Goal: Check status: Check status

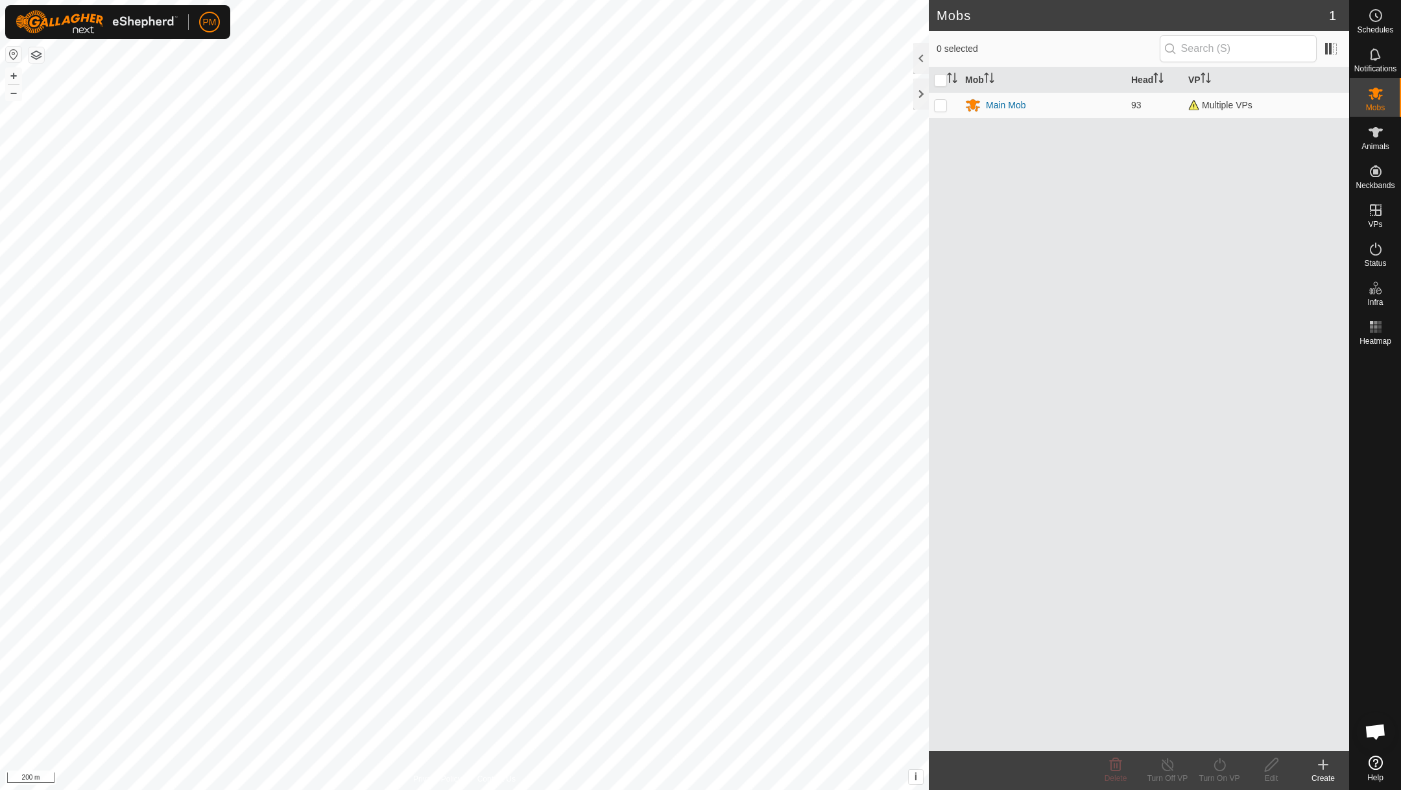
scroll to position [557, 0]
click at [15, 72] on button "+" at bounding box center [14, 76] width 16 height 16
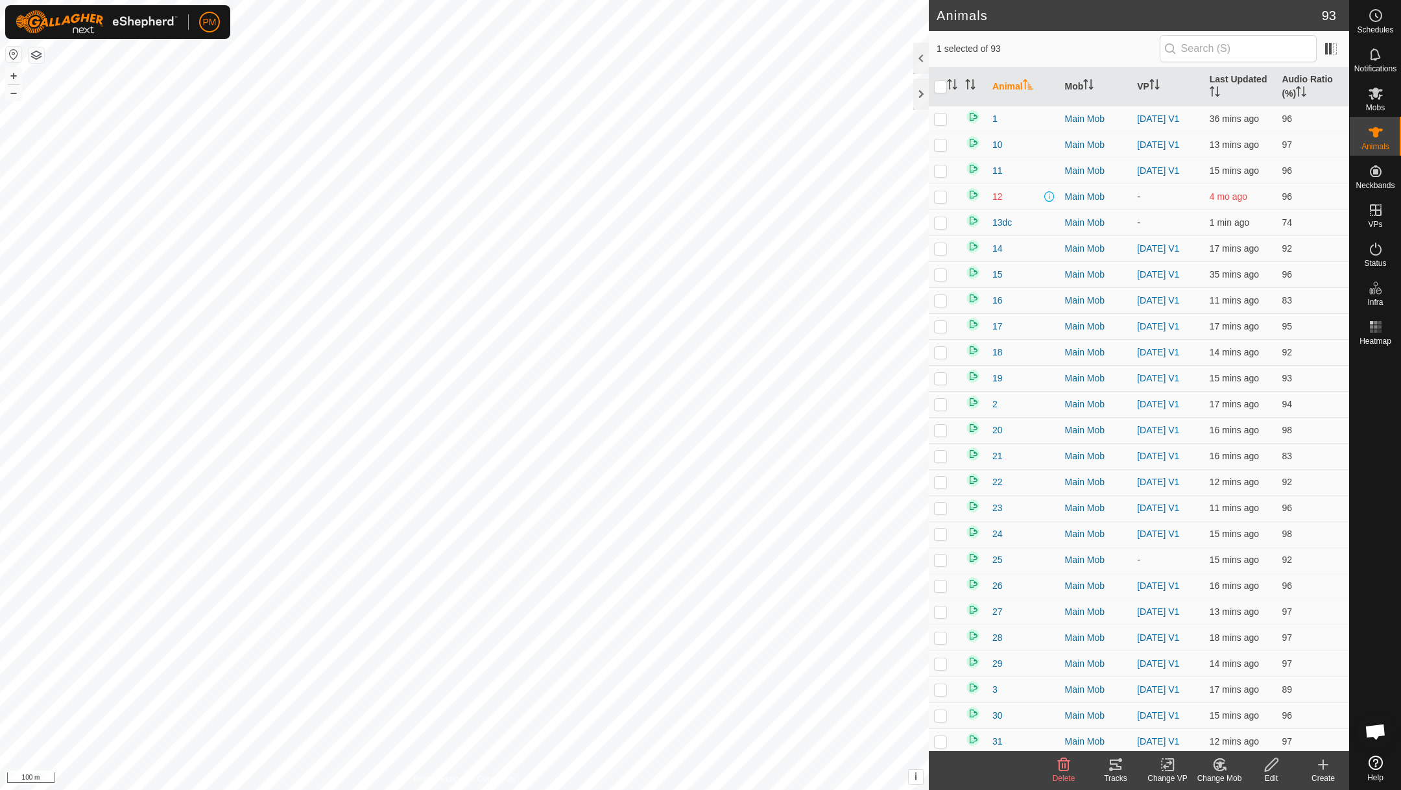
click at [1108, 757] on icon at bounding box center [1116, 765] width 16 height 16
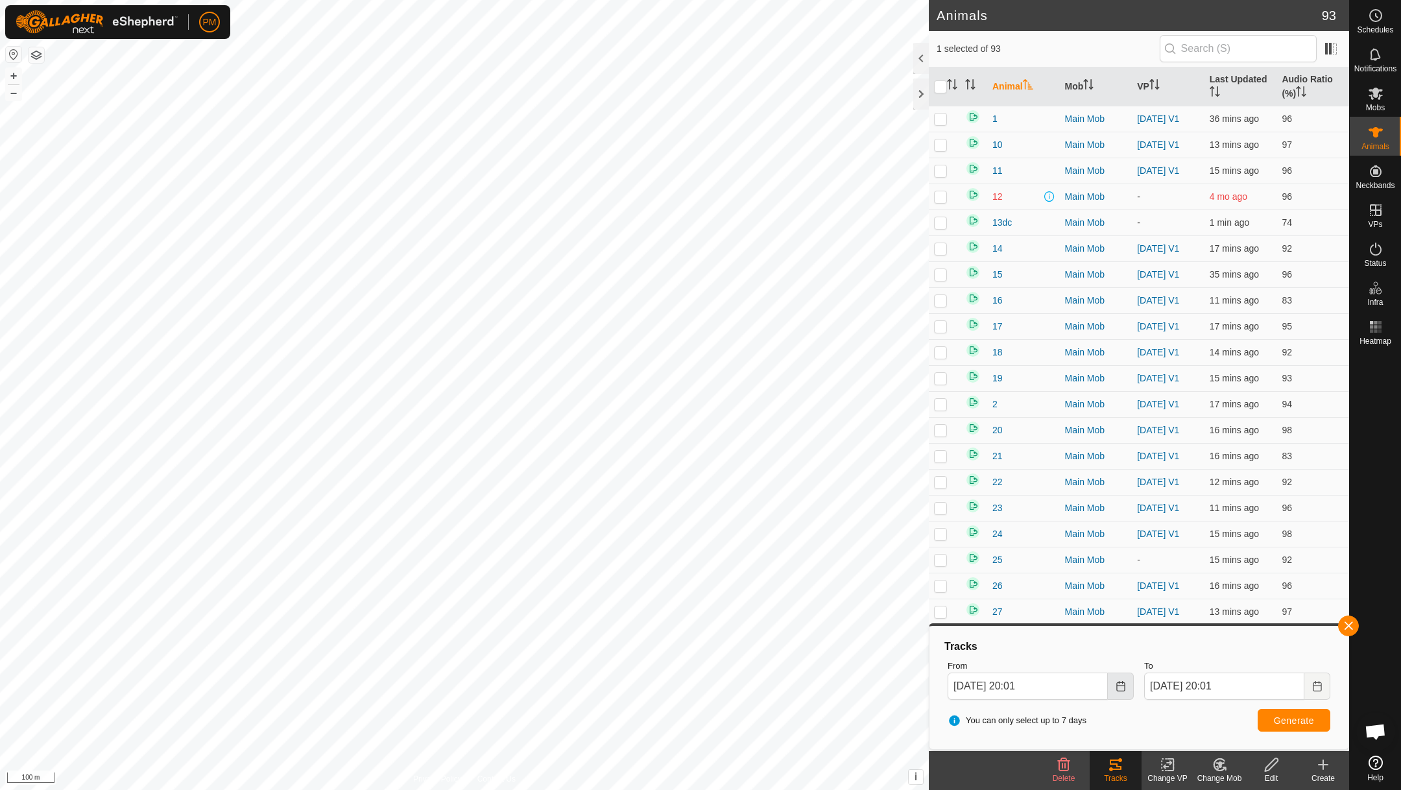
click at [1119, 685] on icon "Choose Date" at bounding box center [1120, 686] width 8 height 10
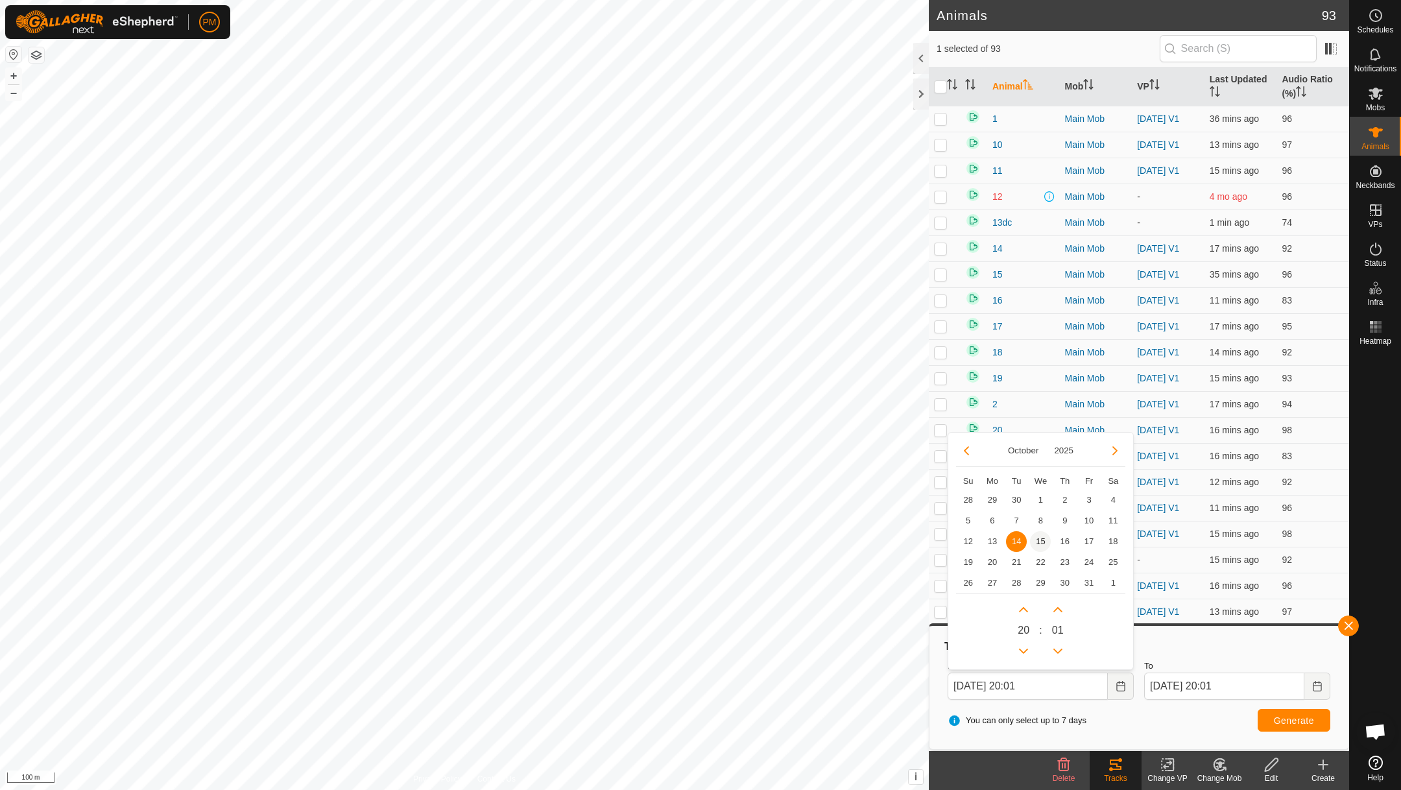
click at [1042, 540] on span "15" at bounding box center [1040, 541] width 21 height 21
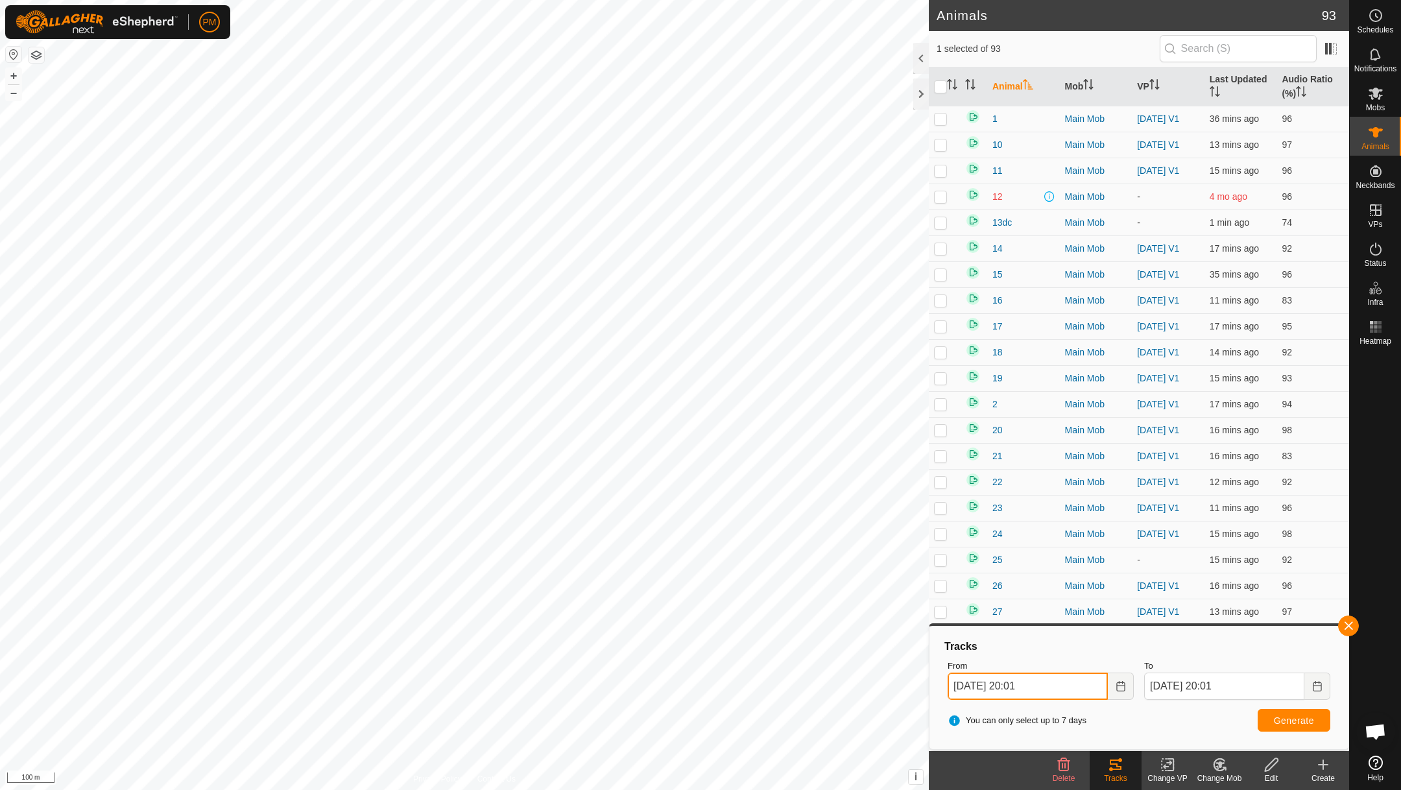
click at [1087, 675] on input "[DATE] 20:01" at bounding box center [1028, 686] width 160 height 27
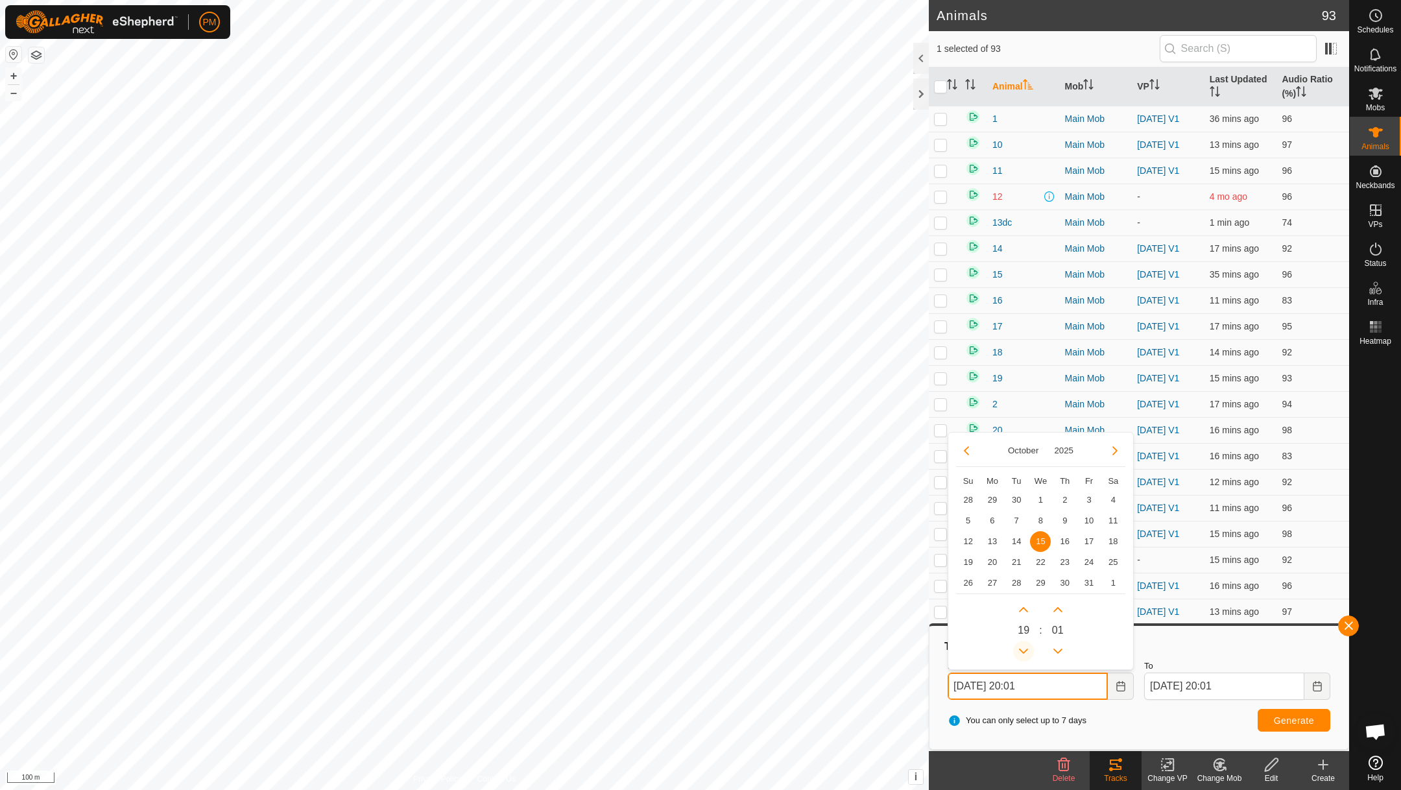
click at [1028, 651] on button "Previous Hour" at bounding box center [1023, 651] width 21 height 21
click at [1026, 607] on button "Next Hour" at bounding box center [1023, 609] width 21 height 21
type input "[DATE] 19:01"
click at [1274, 715] on span "Generate" at bounding box center [1294, 720] width 40 height 10
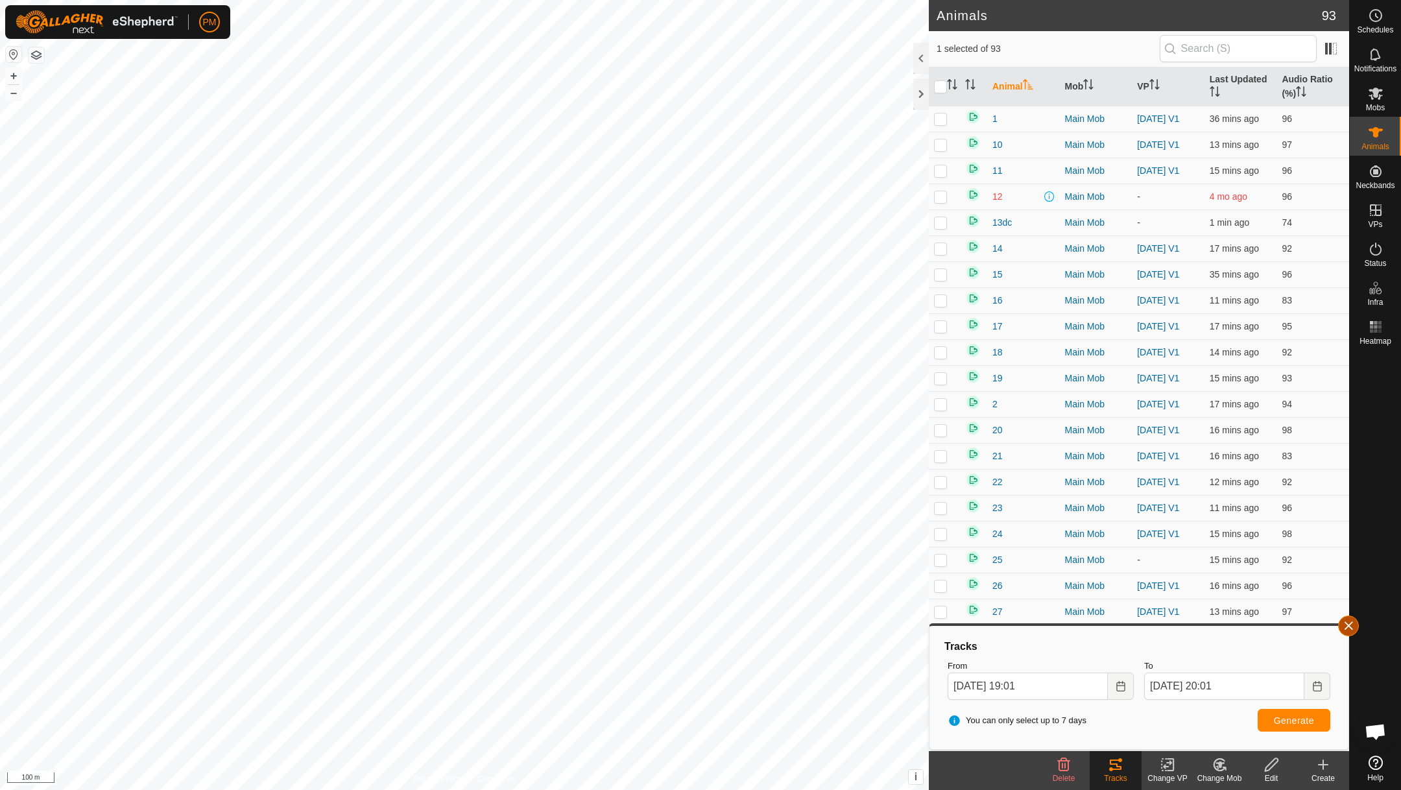
click at [1348, 628] on button "button" at bounding box center [1348, 626] width 21 height 21
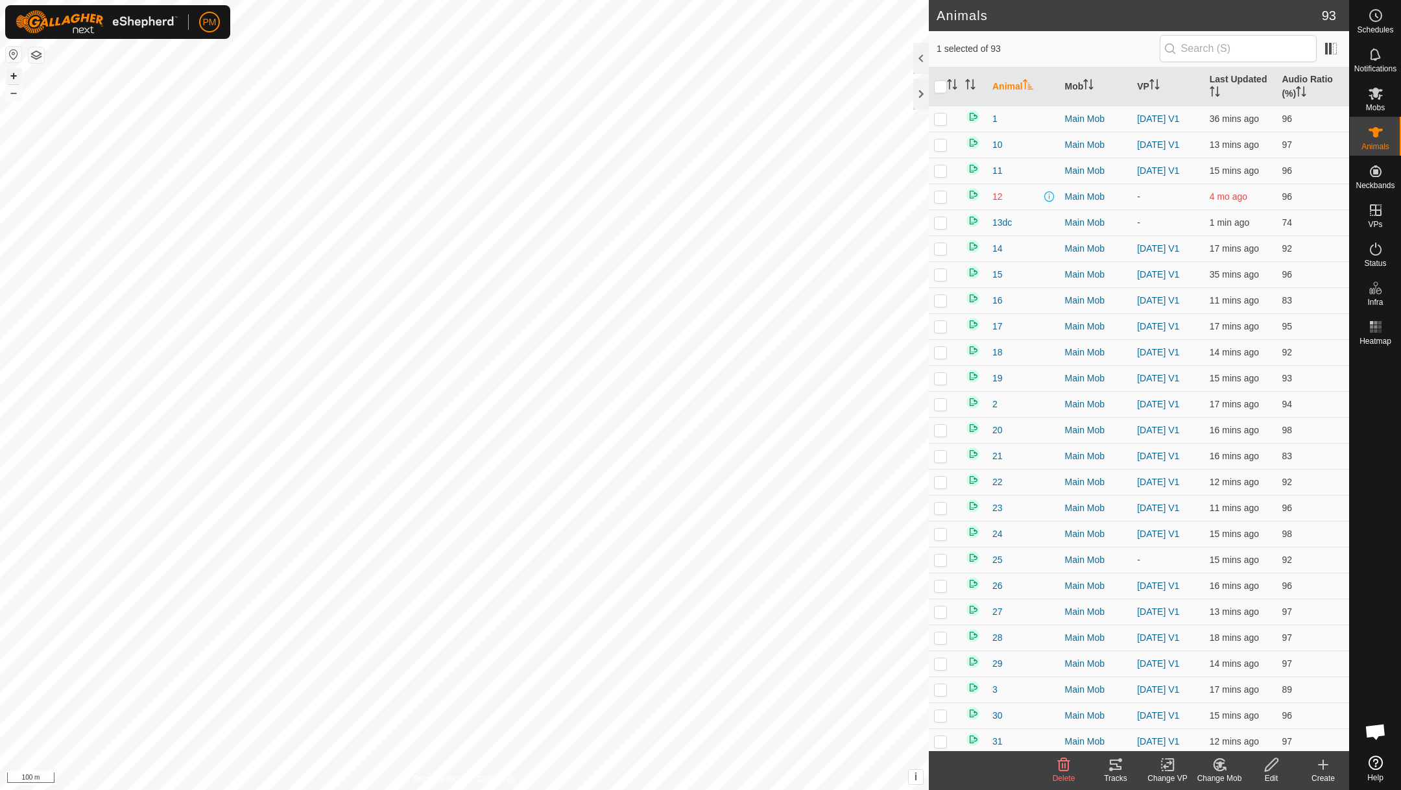
click at [16, 73] on button "+" at bounding box center [14, 76] width 16 height 16
click at [14, 73] on button "+" at bounding box center [14, 76] width 16 height 16
click at [14, 76] on button "+" at bounding box center [14, 76] width 16 height 16
